Goal: Task Accomplishment & Management: Use online tool/utility

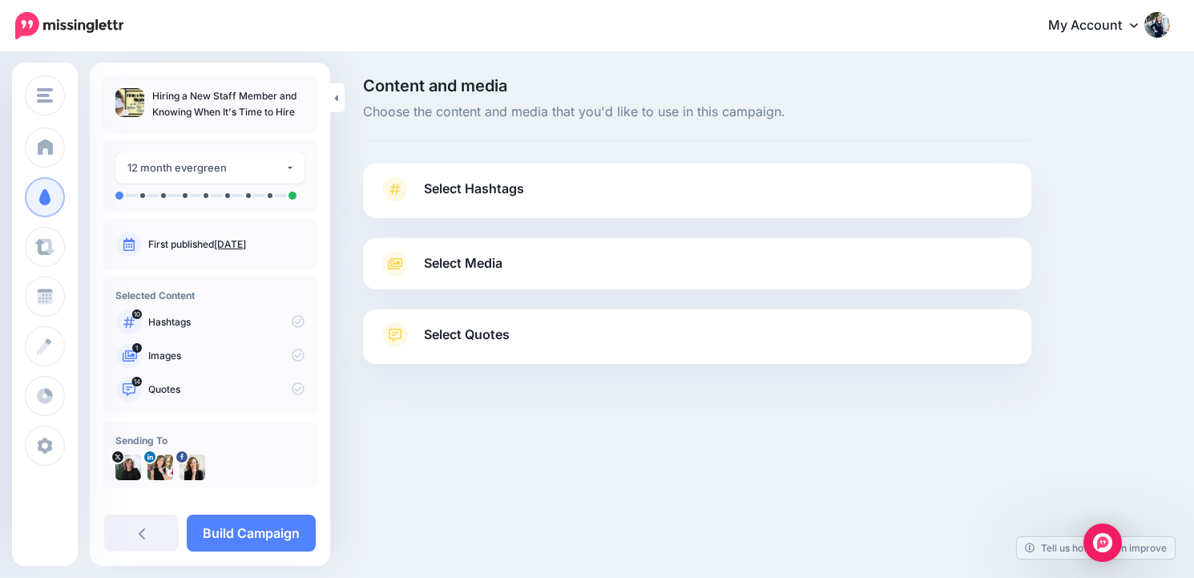
click at [473, 198] on span "Select Hashtags" at bounding box center [474, 189] width 100 height 22
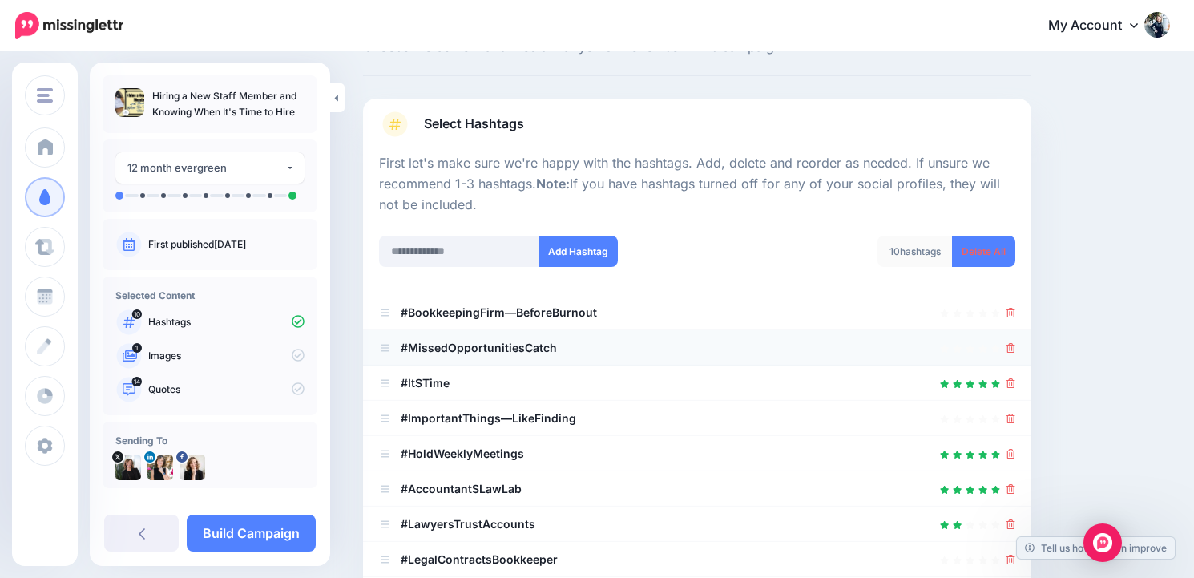
scroll to position [72, 0]
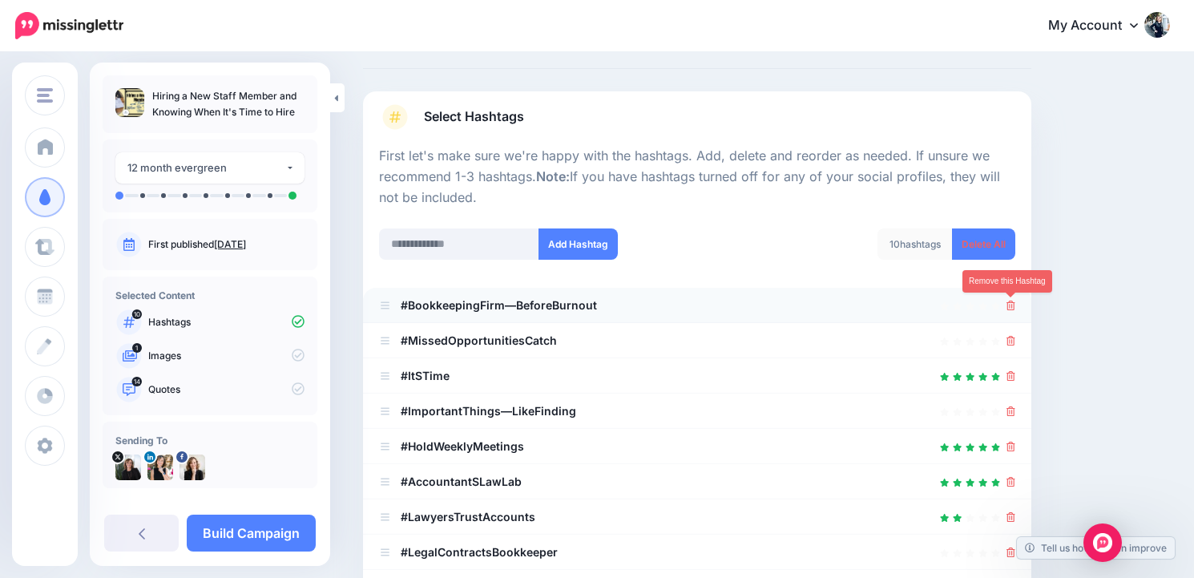
click at [1009, 308] on icon at bounding box center [1010, 305] width 9 height 10
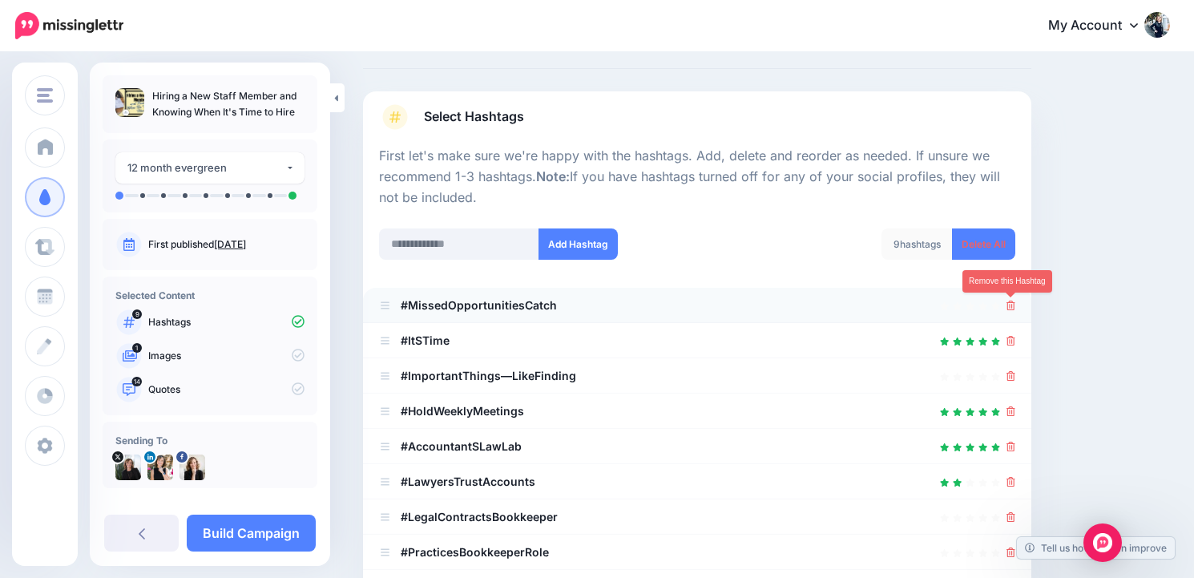
click at [1008, 310] on link at bounding box center [1010, 305] width 9 height 14
click at [1008, 333] on link at bounding box center [1010, 340] width 9 height 14
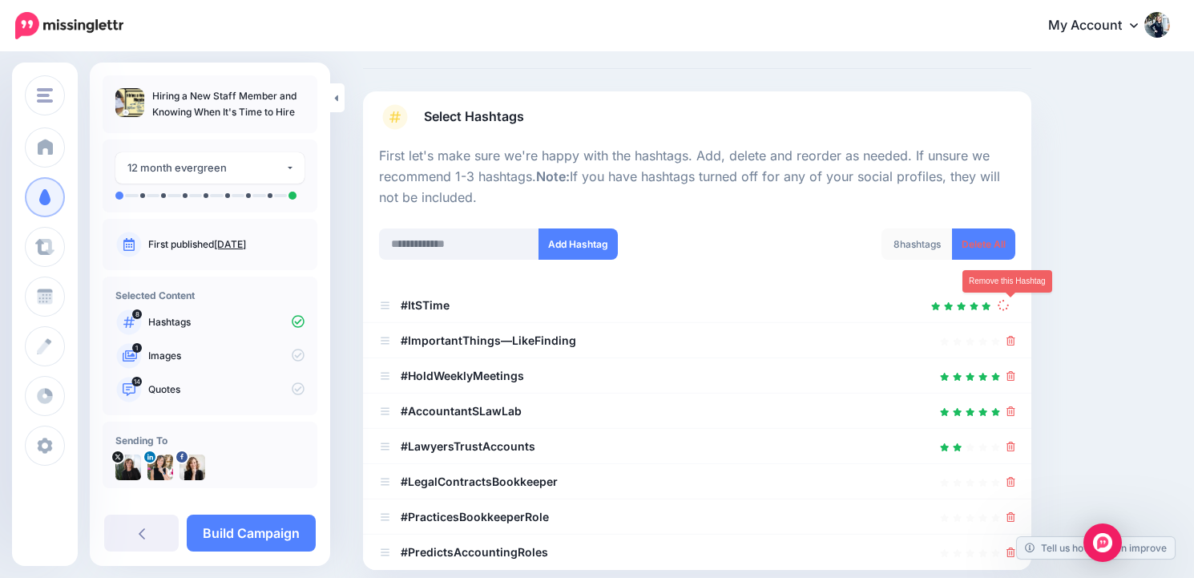
click at [1008, 310] on link at bounding box center [1006, 305] width 18 height 14
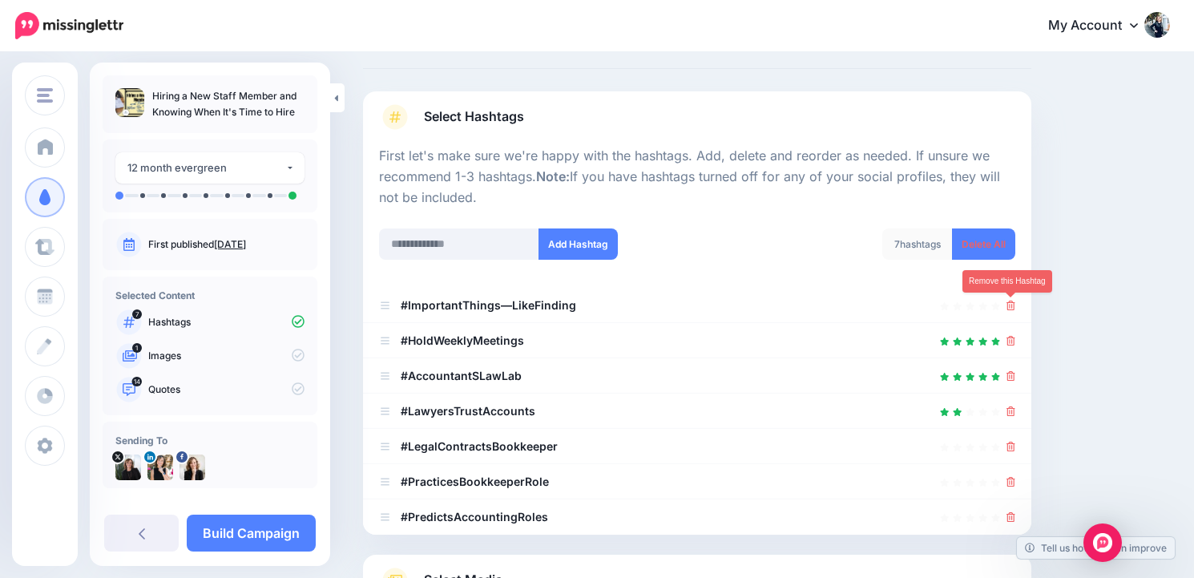
click at [1008, 310] on link at bounding box center [1010, 305] width 9 height 14
click at [1008, 310] on link at bounding box center [1006, 305] width 18 height 14
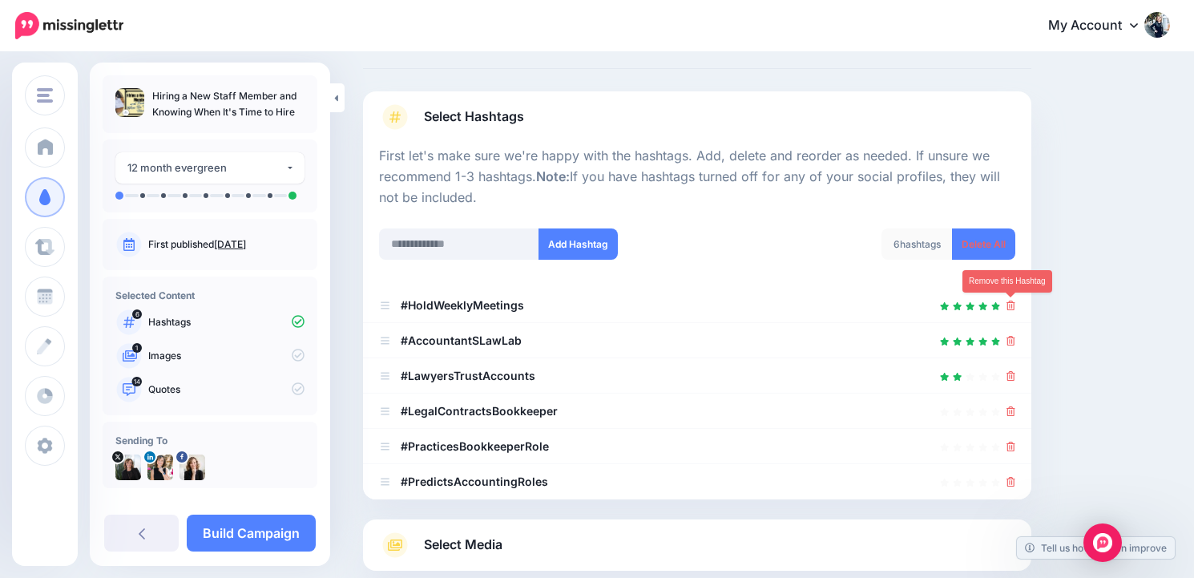
click at [1008, 310] on link at bounding box center [1010, 305] width 9 height 14
click at [1008, 310] on link at bounding box center [1006, 305] width 18 height 14
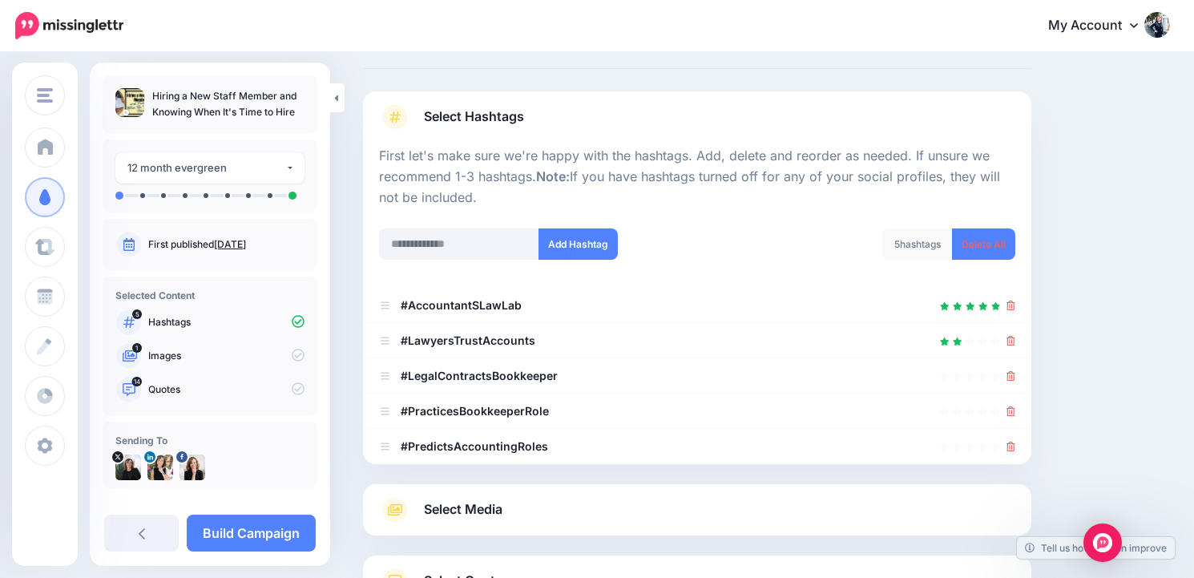
click at [1008, 310] on link at bounding box center [1010, 305] width 9 height 14
click at [1008, 310] on link at bounding box center [1006, 305] width 18 height 14
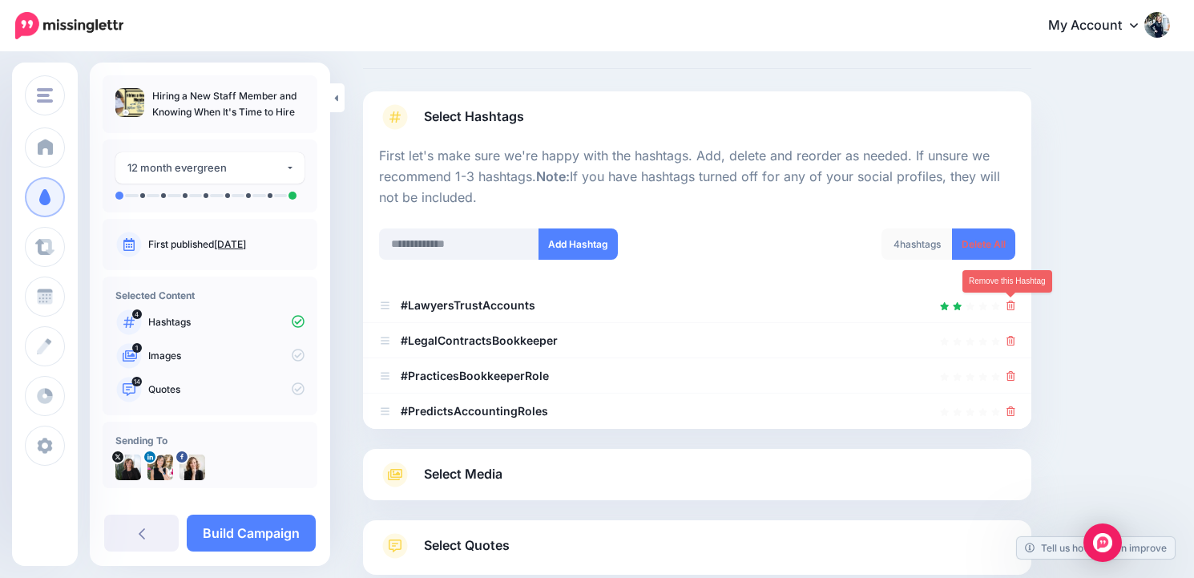
click at [1008, 310] on link at bounding box center [1010, 305] width 9 height 14
click at [1008, 310] on link at bounding box center [1006, 305] width 18 height 14
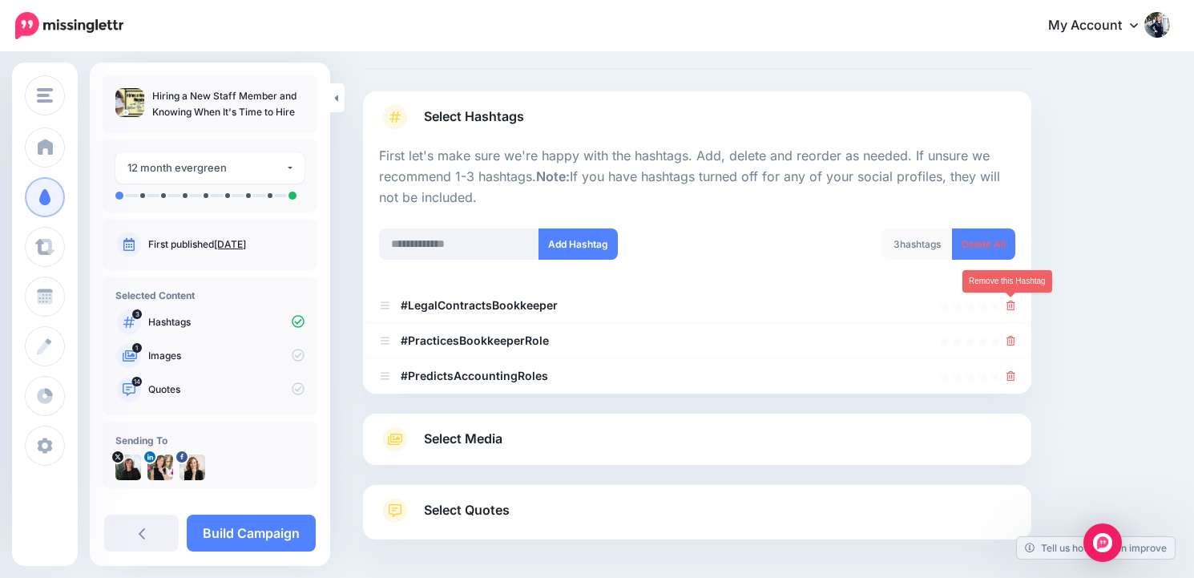
click at [1008, 310] on link at bounding box center [1010, 305] width 9 height 14
click at [1008, 310] on link at bounding box center [1006, 305] width 18 height 14
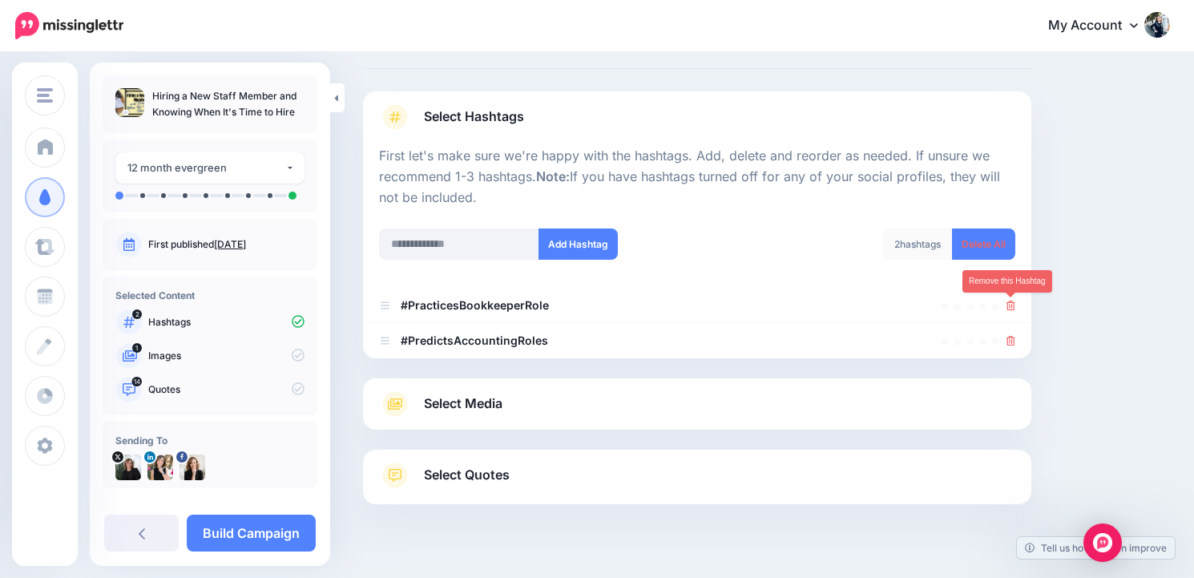
click at [1008, 310] on link at bounding box center [1010, 305] width 9 height 14
click at [1008, 310] on link at bounding box center [1006, 305] width 18 height 14
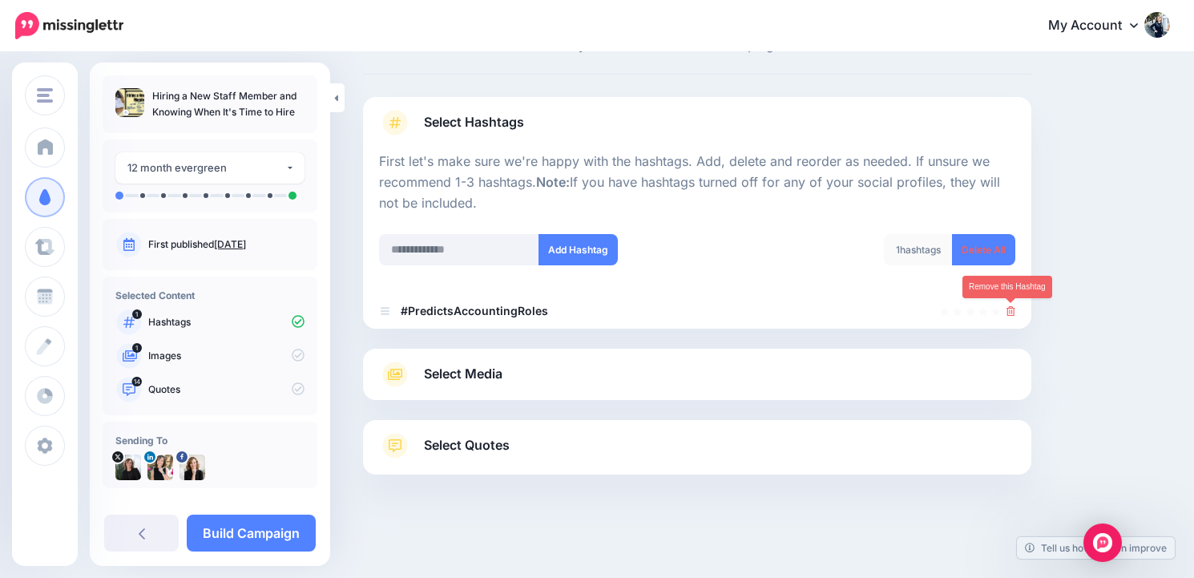
click at [1008, 310] on icon at bounding box center [1010, 311] width 9 height 10
click at [1008, 310] on link at bounding box center [1010, 311] width 9 height 14
click at [1008, 310] on icon at bounding box center [1002, 309] width 11 height 11
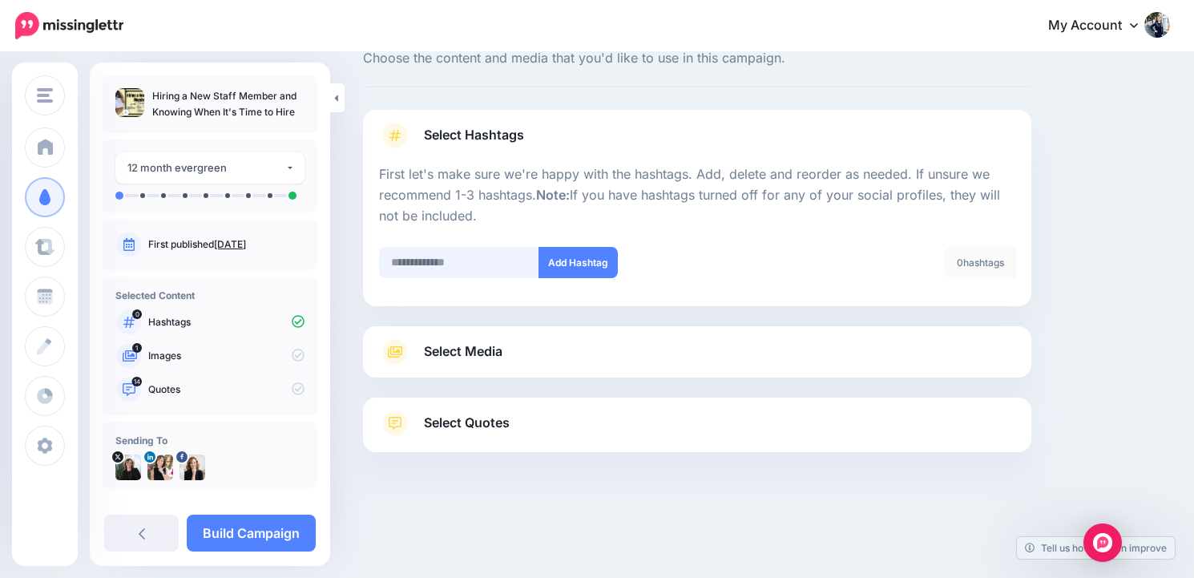
click at [417, 256] on input "text" at bounding box center [459, 262] width 160 height 31
type input "*******"
click at [562, 267] on button "Add Hashtag" at bounding box center [577, 262] width 79 height 31
click at [442, 260] on input "text" at bounding box center [459, 262] width 160 height 31
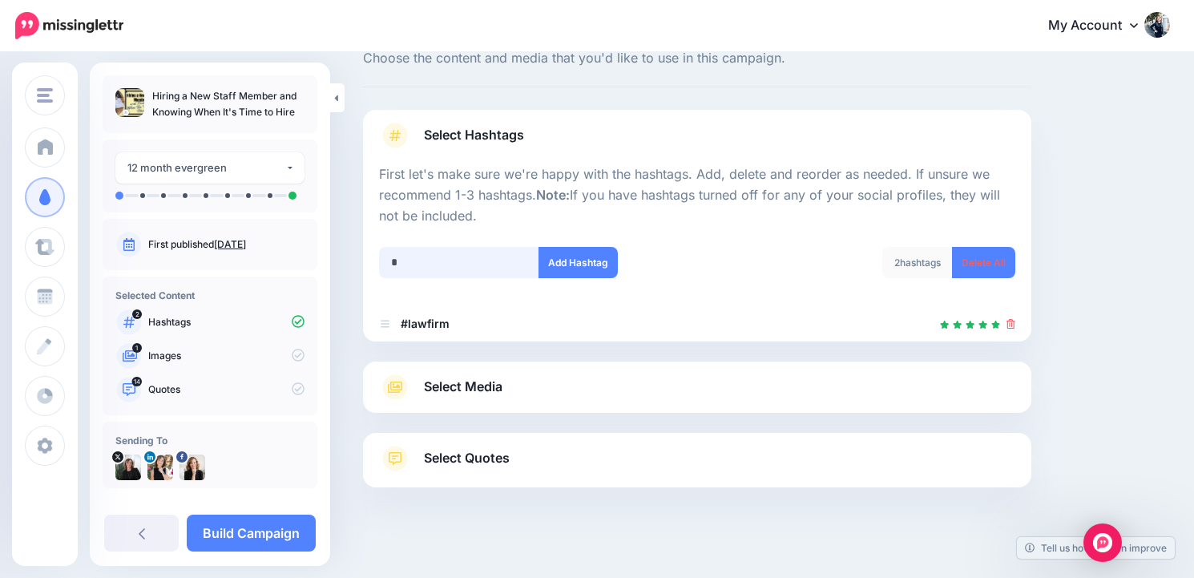
scroll to position [89, 0]
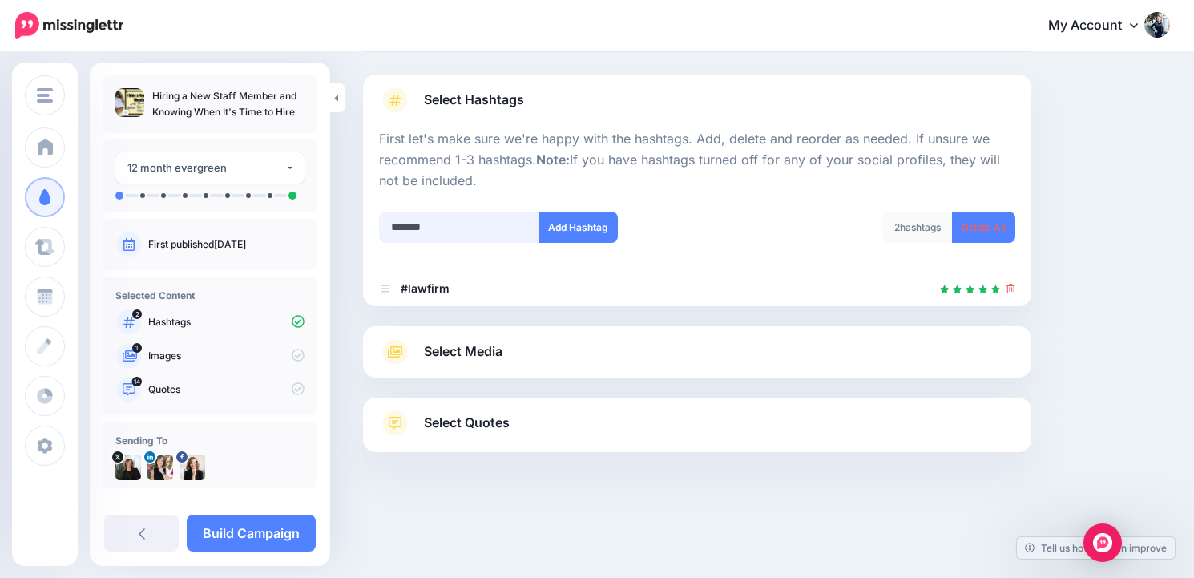
type input "********"
click at [561, 197] on div at bounding box center [697, 201] width 636 height 20
click at [431, 225] on input "text" at bounding box center [459, 226] width 160 height 31
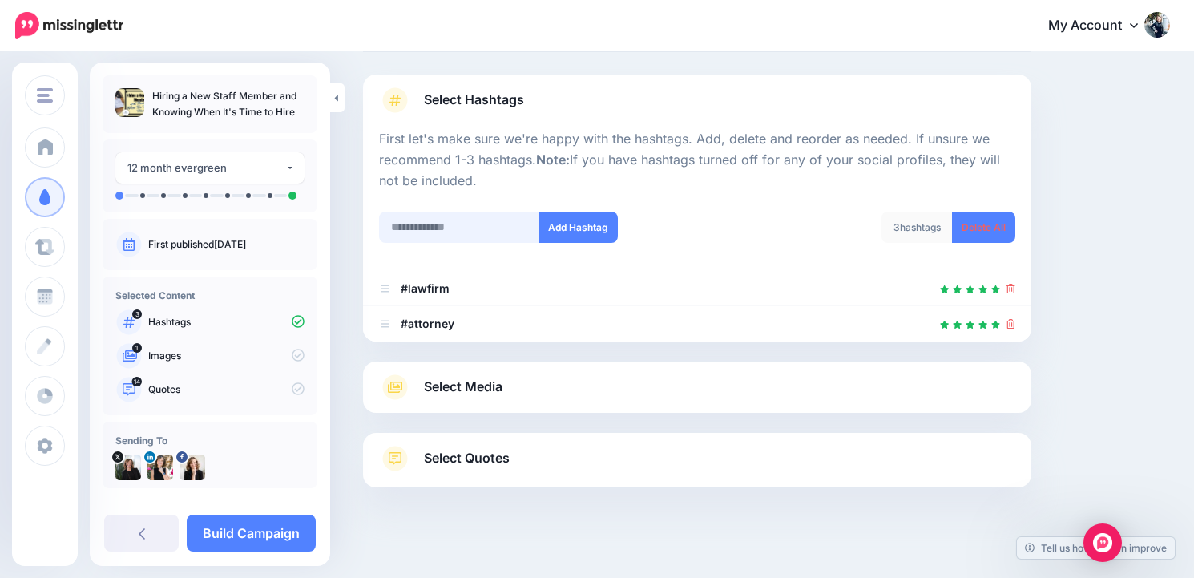
scroll to position [124, 0]
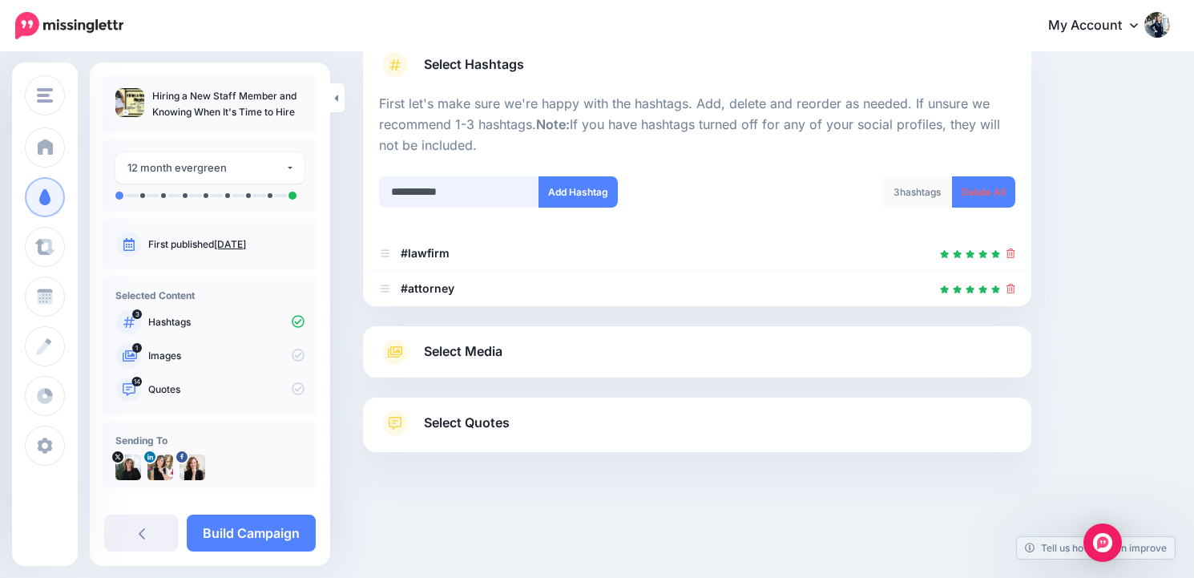
click at [533, 189] on input "**********" at bounding box center [459, 191] width 160 height 31
type input "**********"
click at [558, 183] on button "Add Hashtag" at bounding box center [577, 191] width 79 height 31
click at [488, 344] on span "Select Media" at bounding box center [463, 351] width 78 height 22
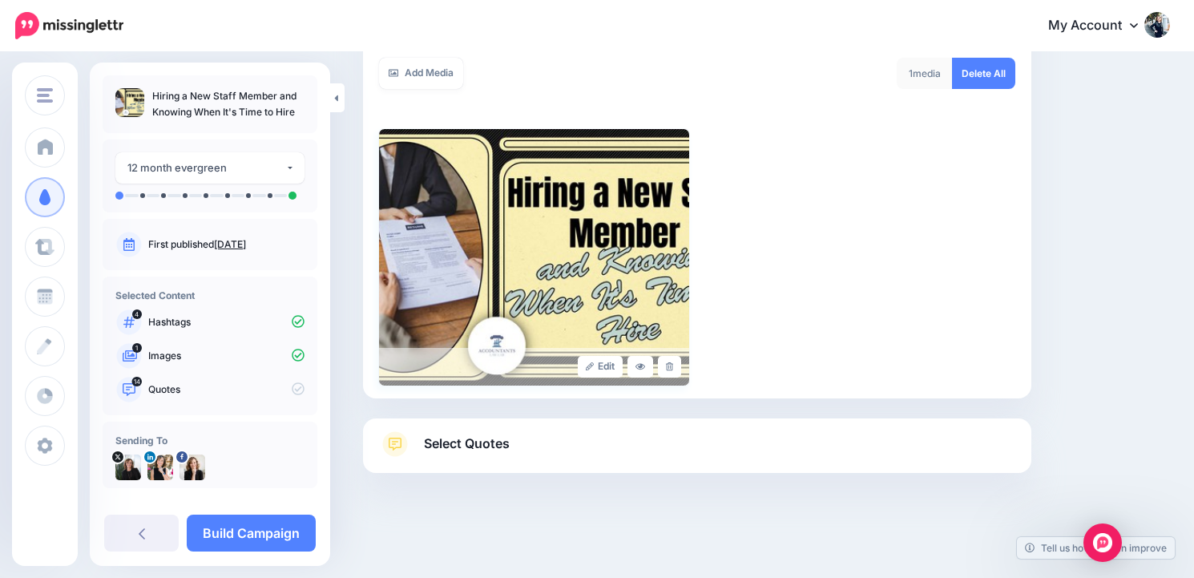
scroll to position [310, 0]
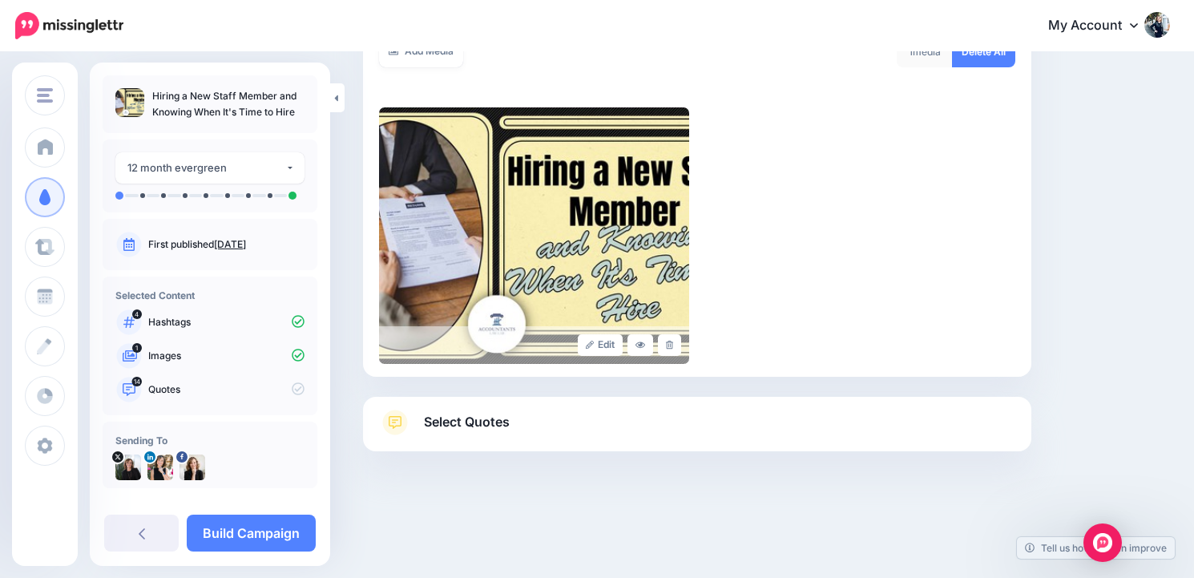
click at [460, 422] on span "Select Quotes" at bounding box center [467, 422] width 86 height 22
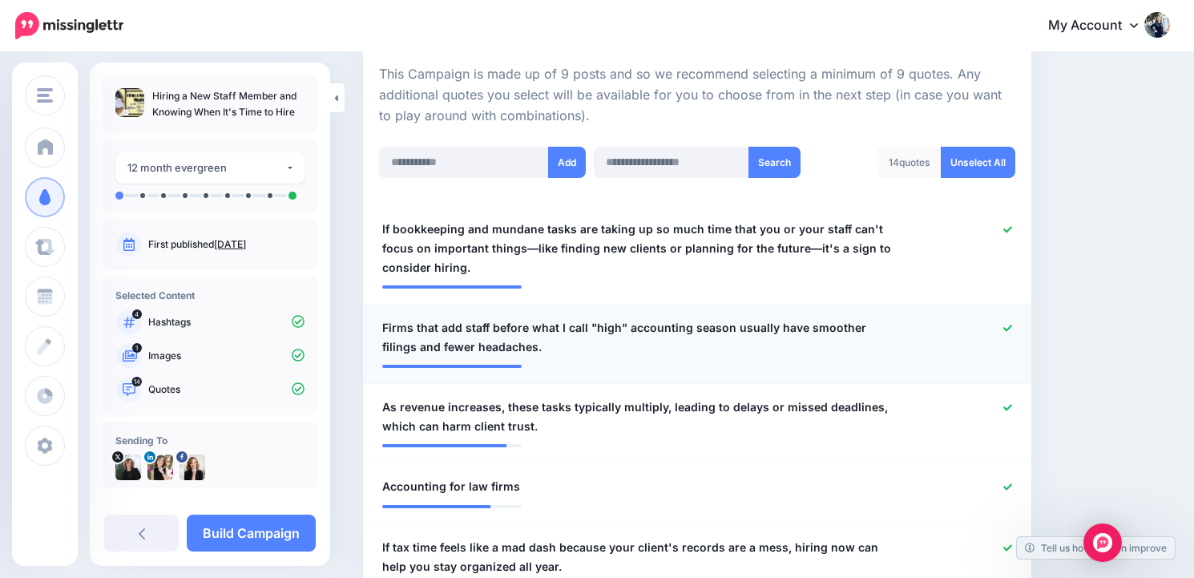
scroll to position [356, 0]
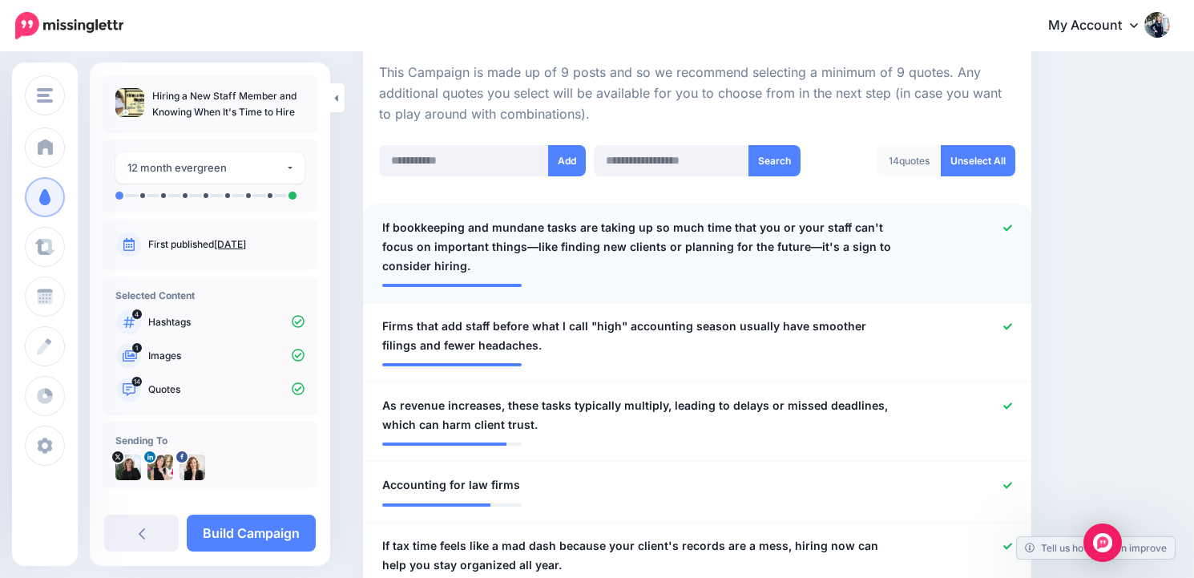
click at [1009, 224] on icon at bounding box center [1007, 227] width 9 height 9
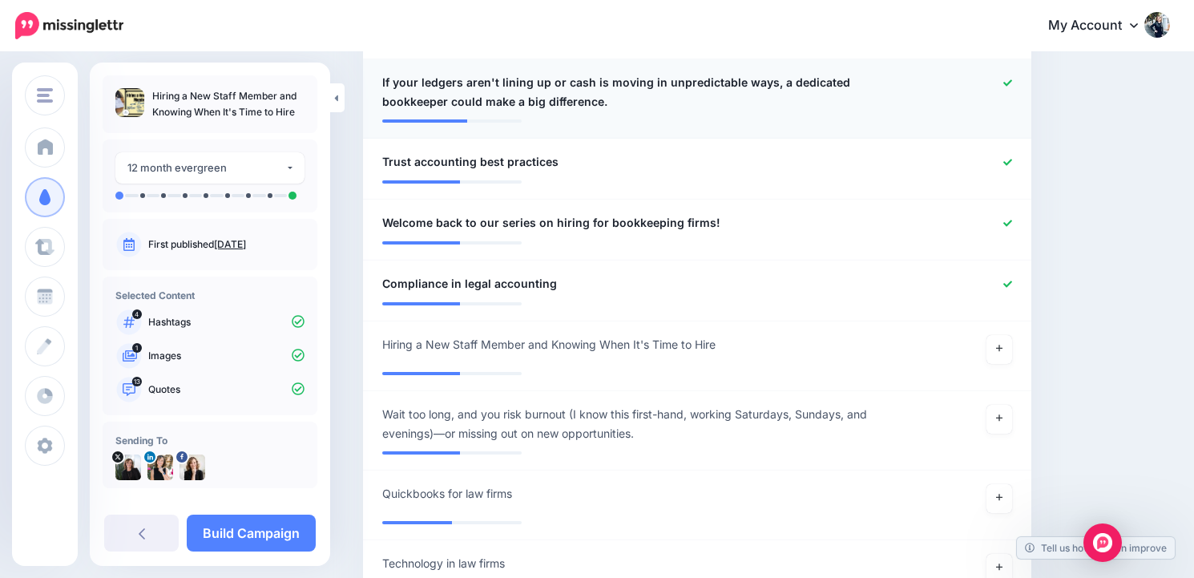
scroll to position [1261, 0]
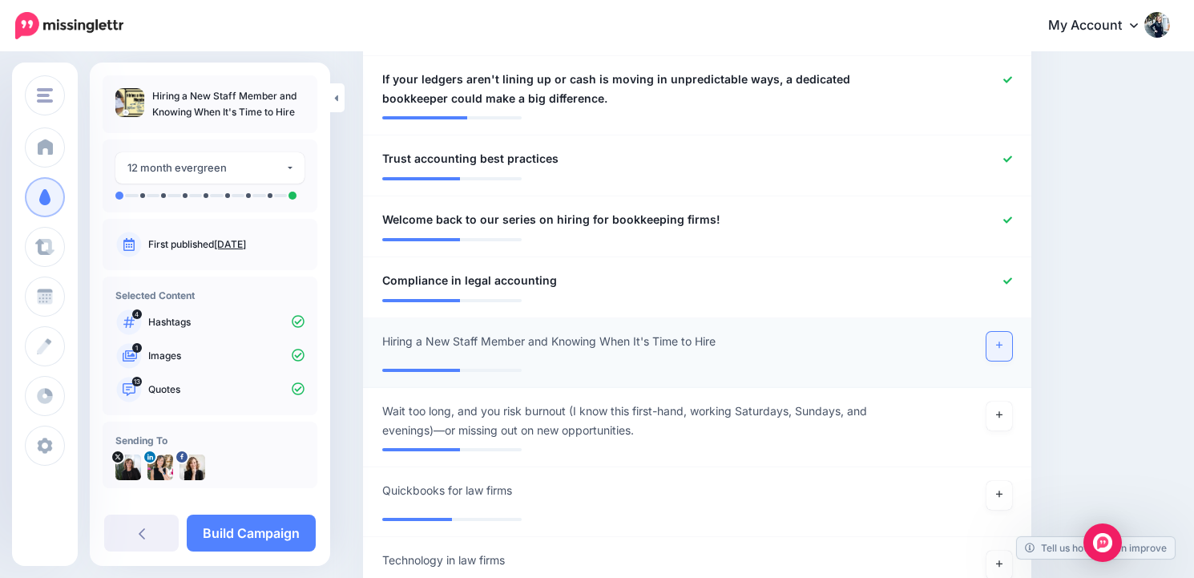
click at [1004, 356] on link at bounding box center [999, 346] width 26 height 29
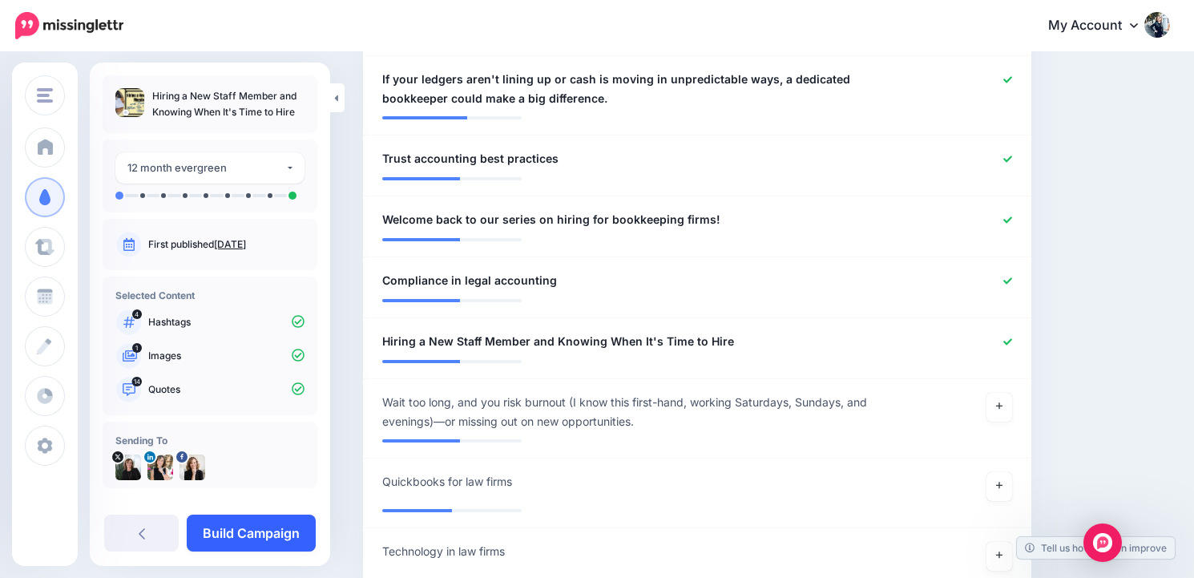
click at [268, 538] on link "Build Campaign" at bounding box center [251, 532] width 129 height 37
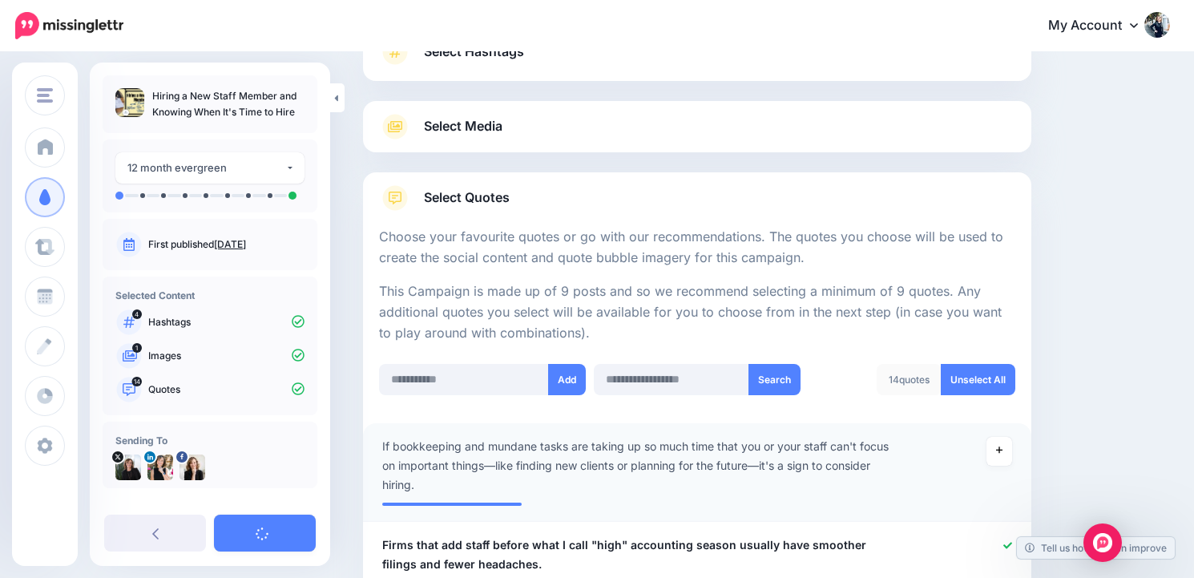
scroll to position [65, 0]
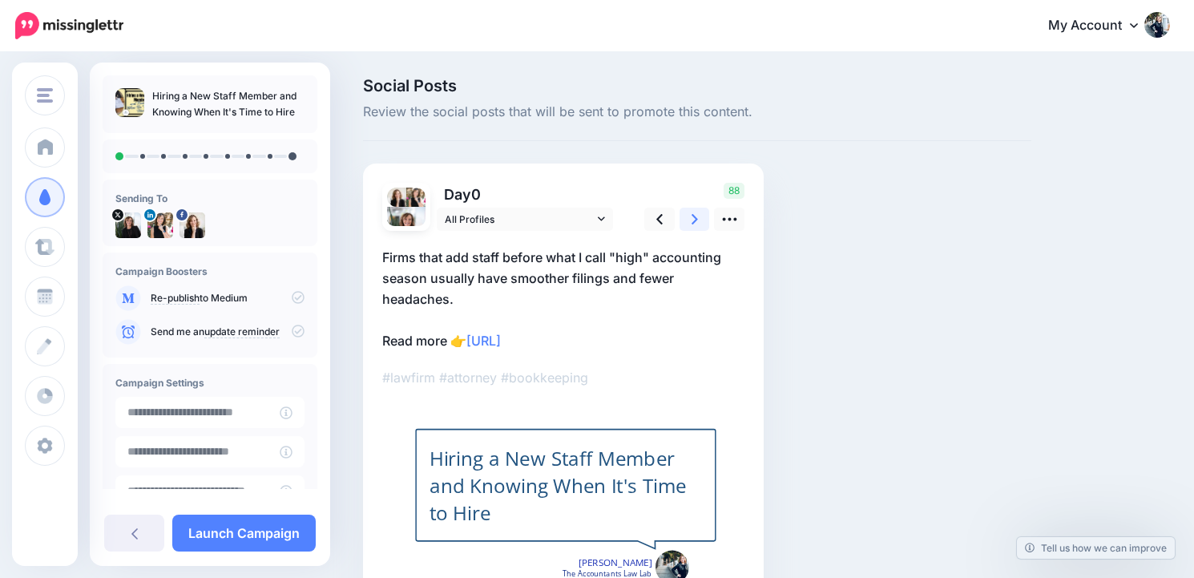
click at [701, 223] on link at bounding box center [694, 218] width 30 height 23
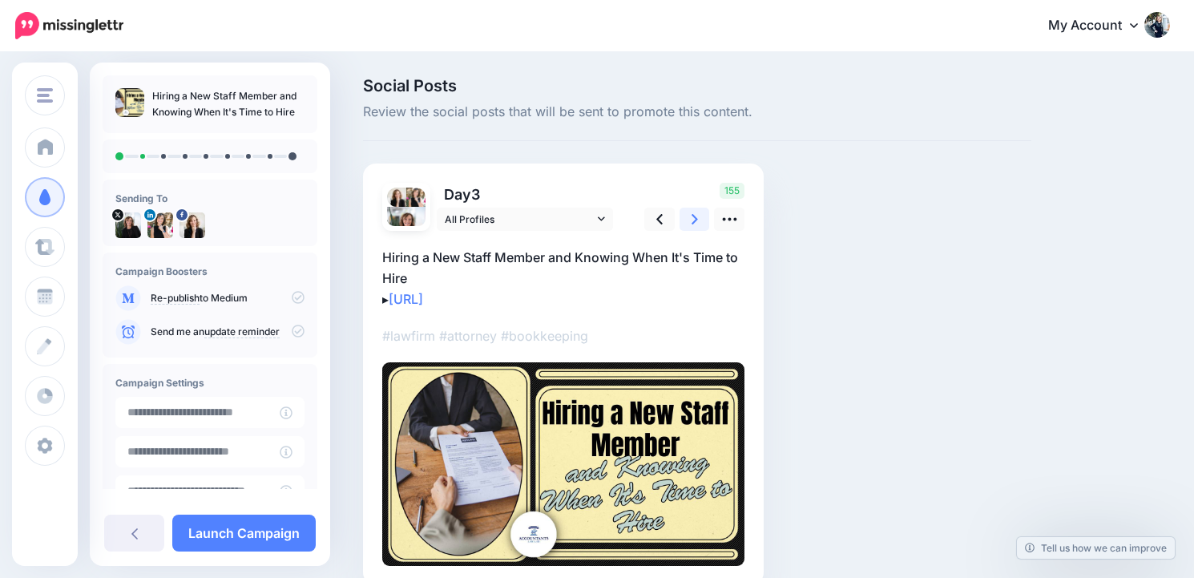
click at [701, 223] on link at bounding box center [694, 218] width 30 height 23
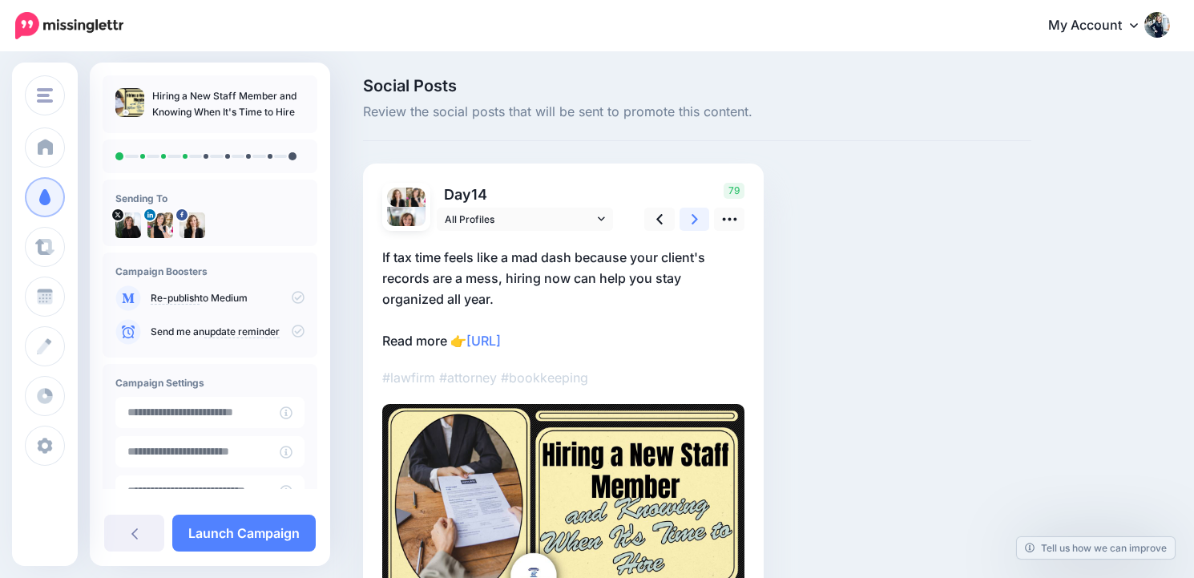
click at [701, 223] on link at bounding box center [694, 218] width 30 height 23
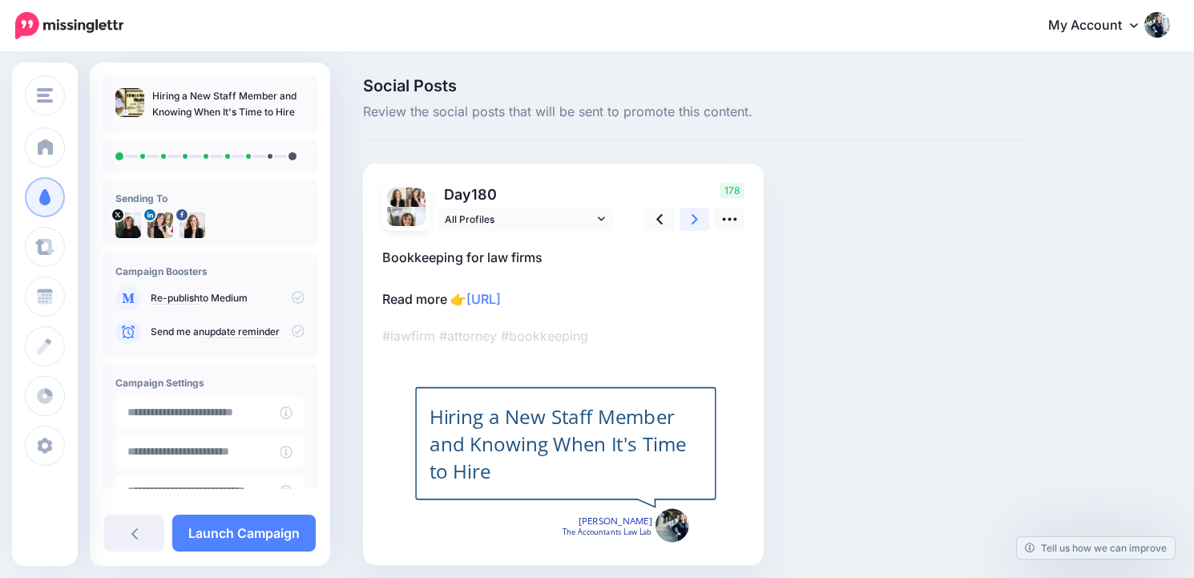
click at [701, 223] on link at bounding box center [694, 218] width 30 height 23
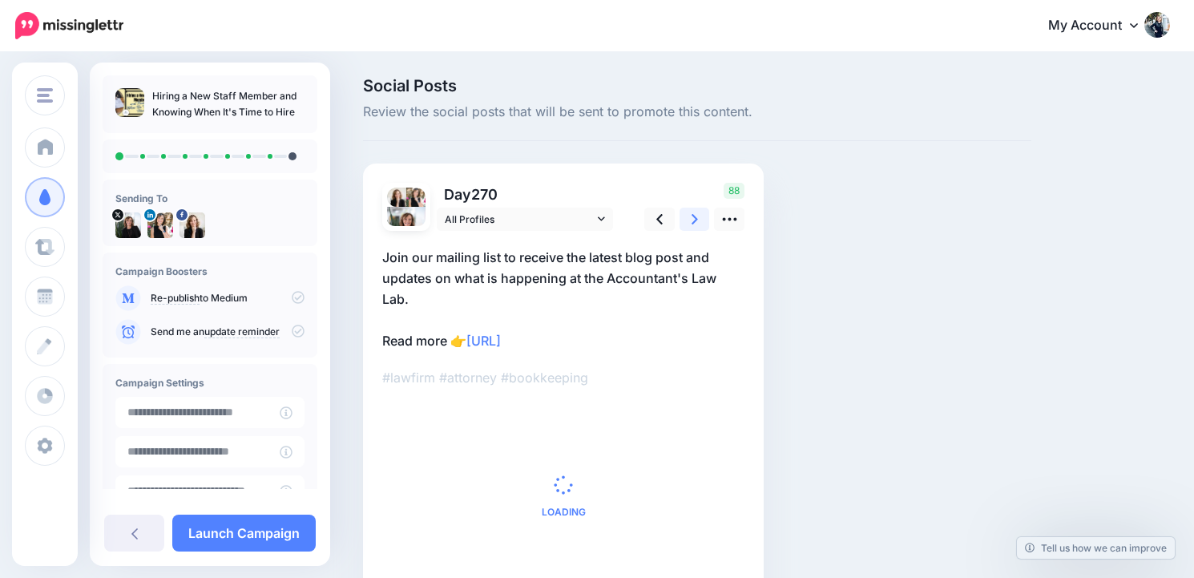
click at [701, 223] on link at bounding box center [694, 218] width 30 height 23
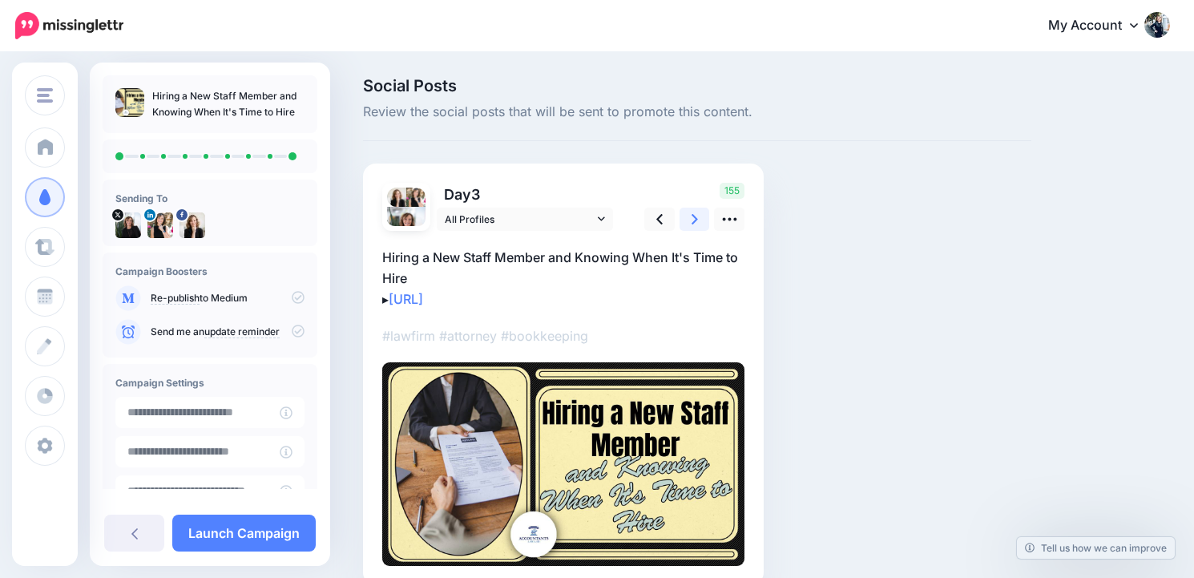
click at [701, 223] on link at bounding box center [694, 218] width 30 height 23
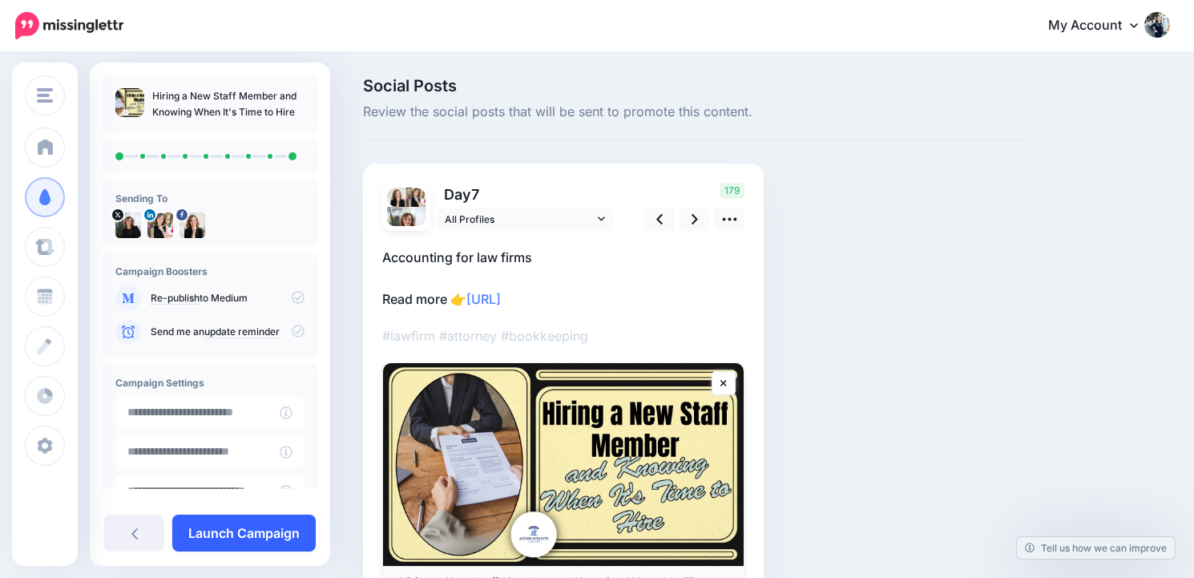
click at [225, 535] on link "Launch Campaign" at bounding box center [243, 532] width 143 height 37
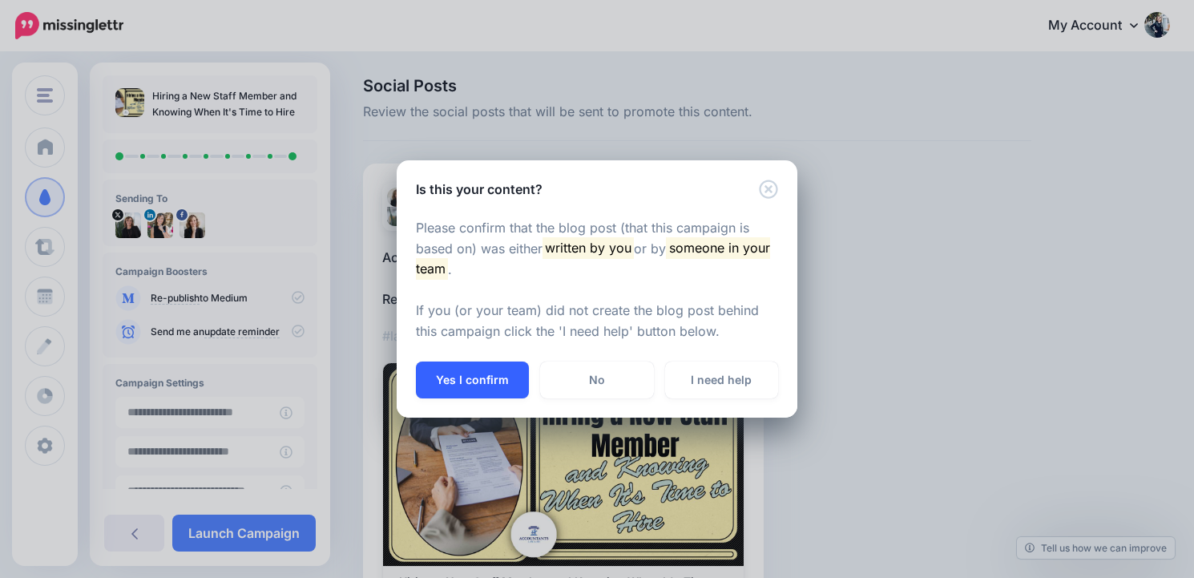
click at [494, 367] on button "Yes I confirm" at bounding box center [472, 379] width 113 height 37
